Goal: Task Accomplishment & Management: Complete application form

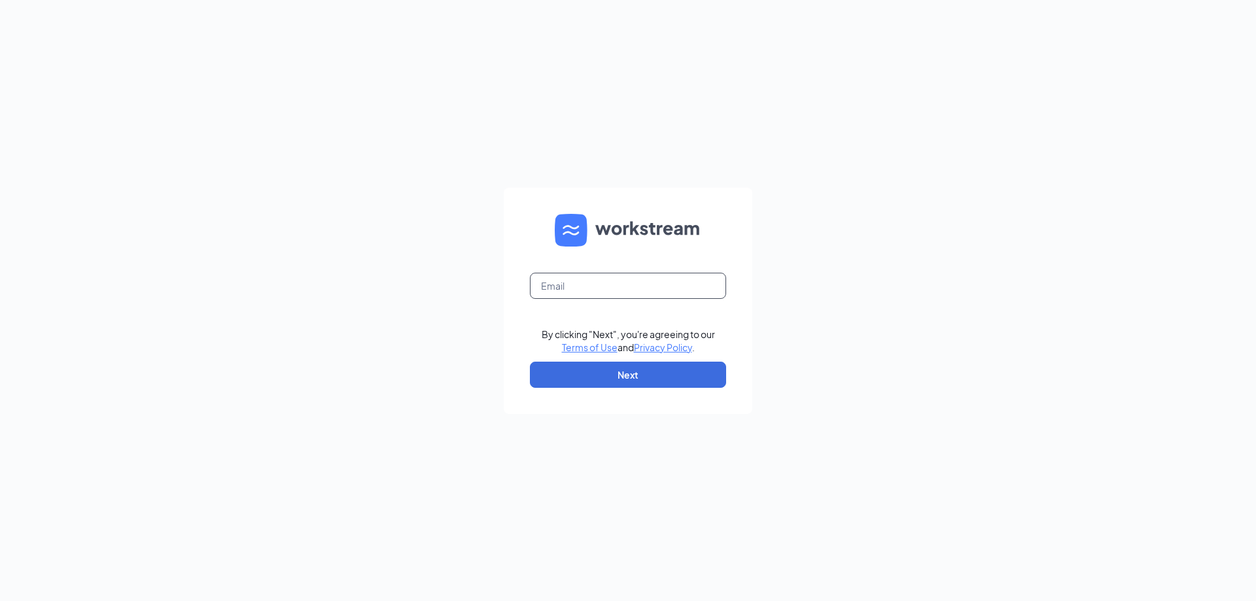
click at [588, 288] on input "text" at bounding box center [628, 286] width 196 height 26
type input "[EMAIL_ADDRESS][DOMAIN_NAME]"
drag, startPoint x: 511, startPoint y: 277, endPoint x: 448, endPoint y: 272, distance: 63.0
click at [384, 264] on div "[EMAIL_ADDRESS][DOMAIN_NAME] By clicking "Next", you're agreeing to our Terms o…" at bounding box center [628, 300] width 1256 height 601
click at [638, 368] on button "Next" at bounding box center [628, 375] width 196 height 26
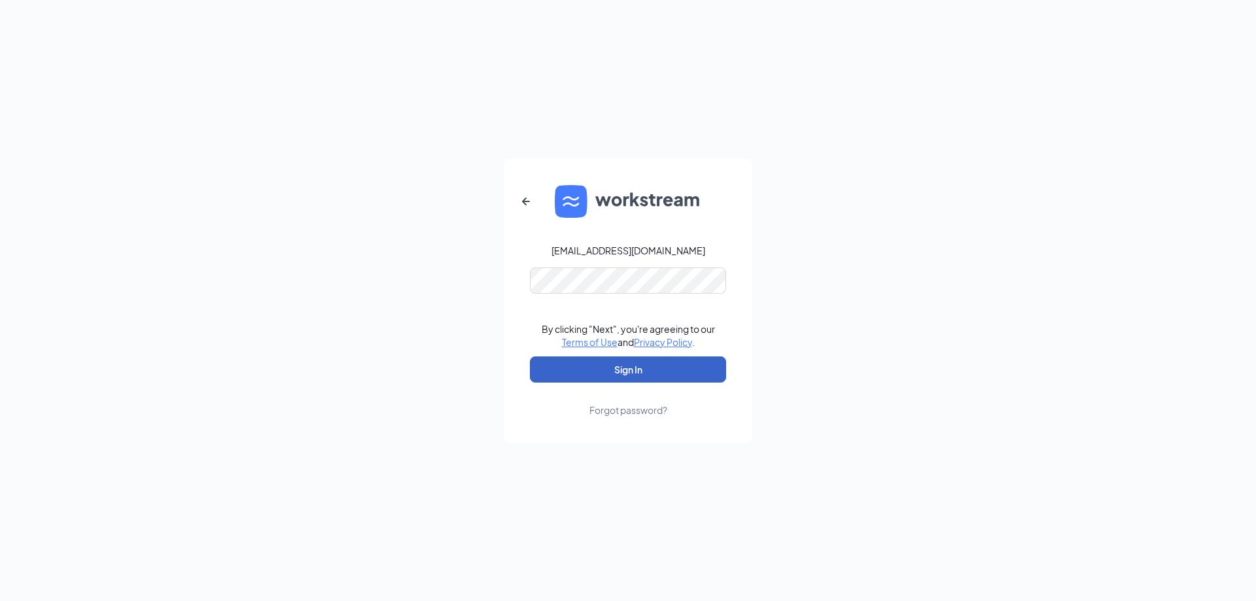
click at [629, 379] on button "Sign In" at bounding box center [628, 370] width 196 height 26
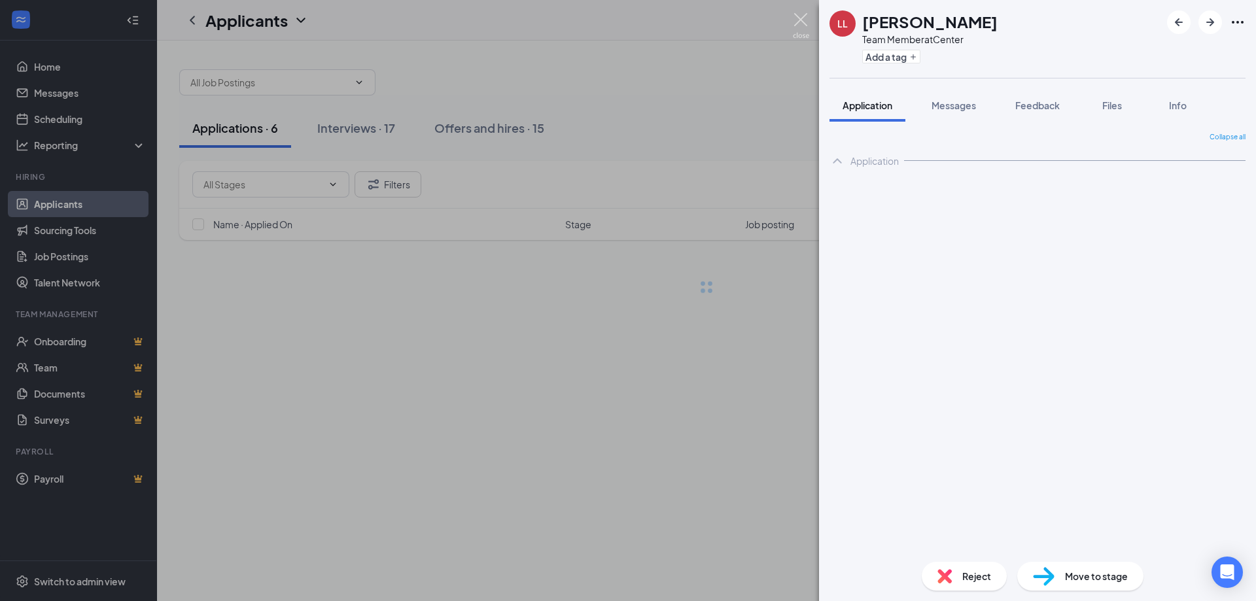
click at [802, 23] on img at bounding box center [801, 26] width 16 height 26
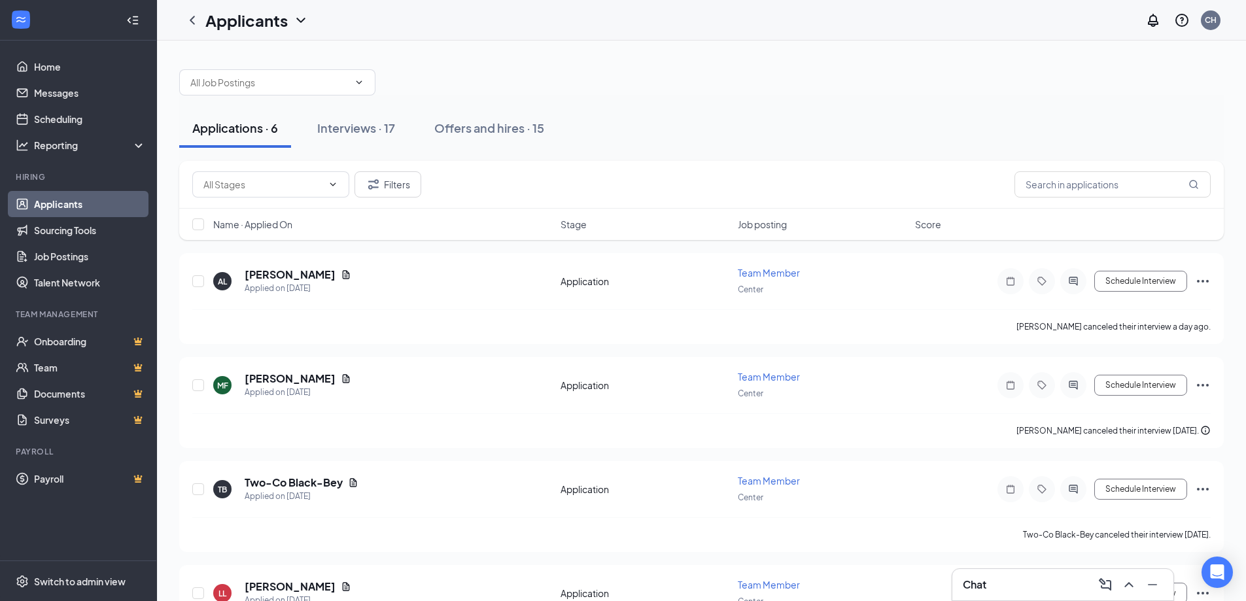
click at [1136, 586] on icon "ChevronUp" at bounding box center [1129, 585] width 16 height 16
